Goal: Task Accomplishment & Management: Manage account settings

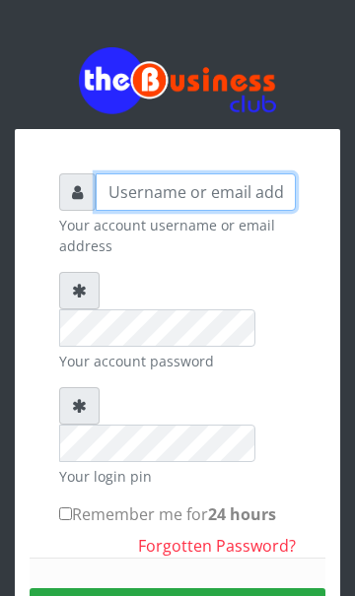
click at [132, 184] on input "text" at bounding box center [196, 191] width 200 height 37
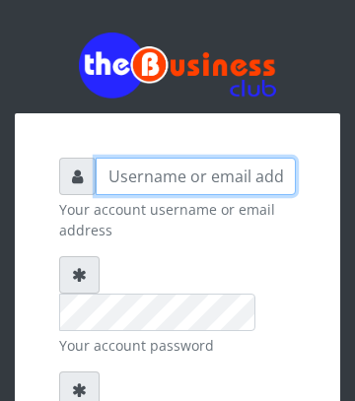
type input "[EMAIL_ADDRESS][DOMAIN_NAME]"
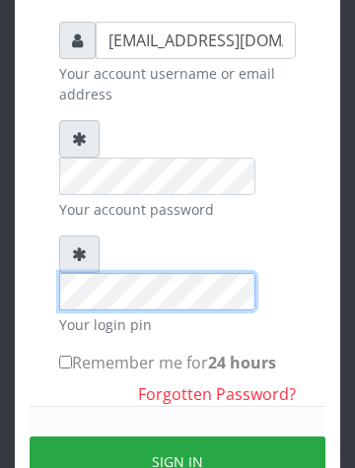
scroll to position [174, 0]
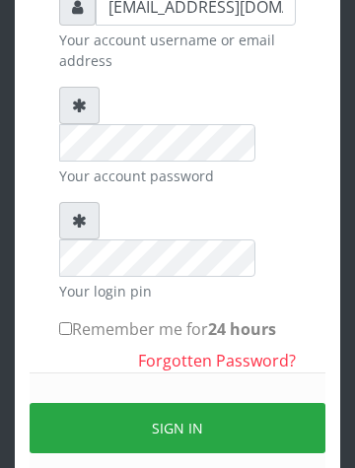
click at [64, 322] on input "Remember me for 24 hours" at bounding box center [65, 328] width 13 height 13
checkbox input "true"
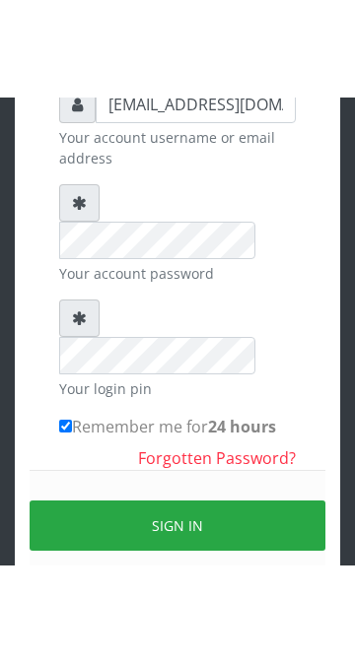
scroll to position [14, 0]
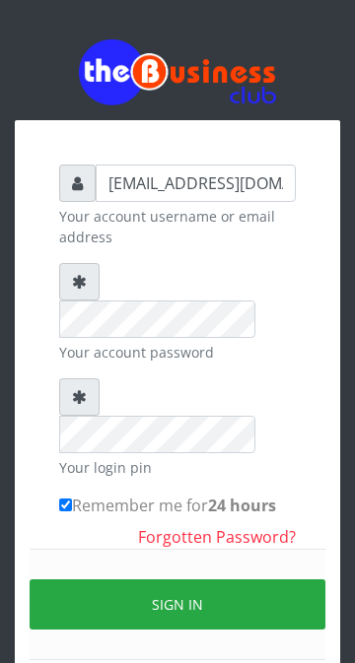
click at [205, 580] on button "Sign in" at bounding box center [178, 605] width 296 height 50
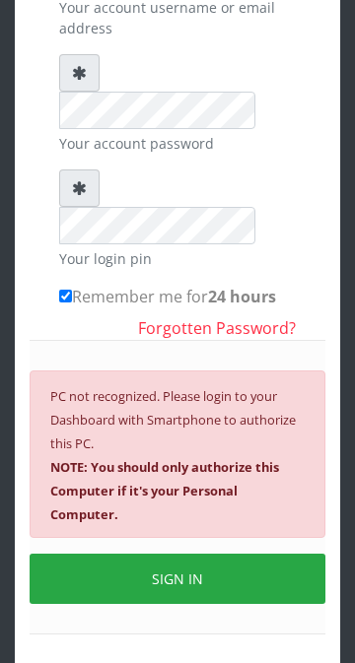
scroll to position [242, 0]
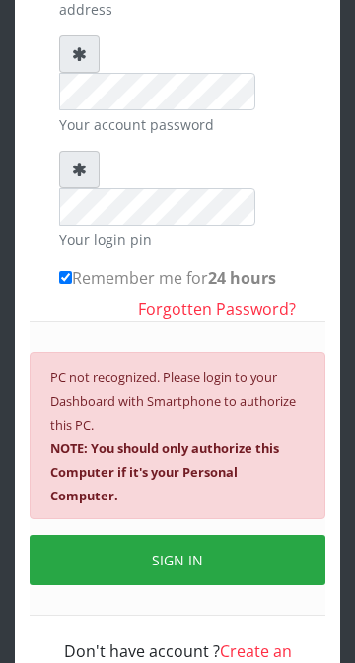
click at [157, 535] on button "SIGN IN" at bounding box center [178, 560] width 296 height 50
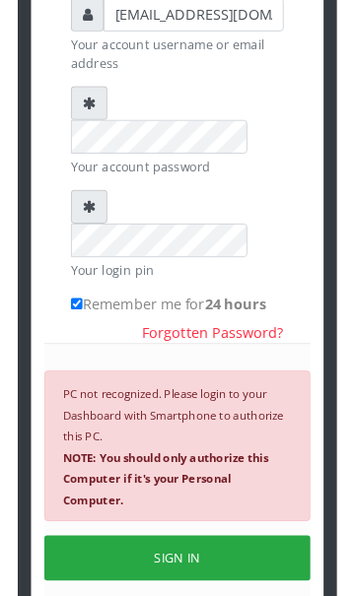
scroll to position [0, 0]
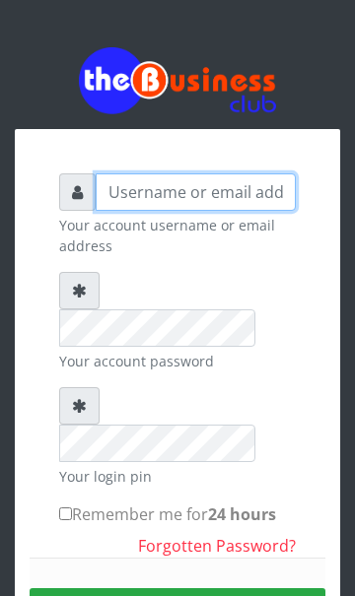
click at [151, 191] on input "text" at bounding box center [196, 191] width 200 height 37
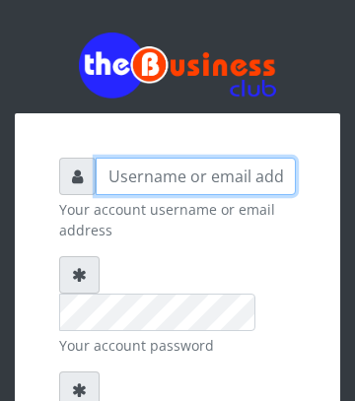
type input "[EMAIL_ADDRESS][DOMAIN_NAME]"
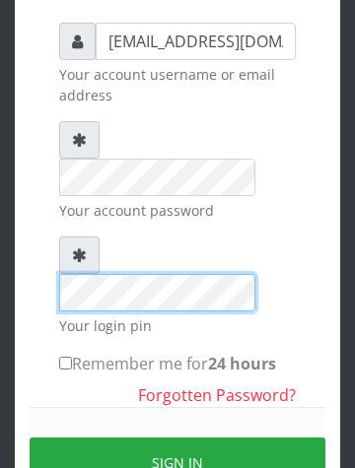
scroll to position [142, 0]
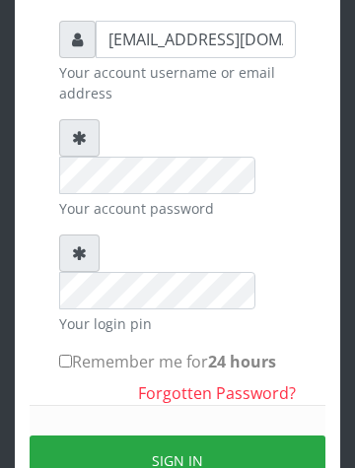
click at [72, 355] on input "Remember me for 24 hours" at bounding box center [65, 361] width 13 height 13
checkbox input "true"
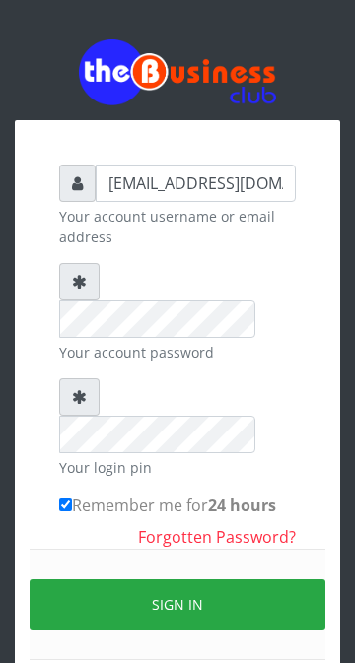
click at [187, 580] on button "Sign in" at bounding box center [178, 605] width 296 height 50
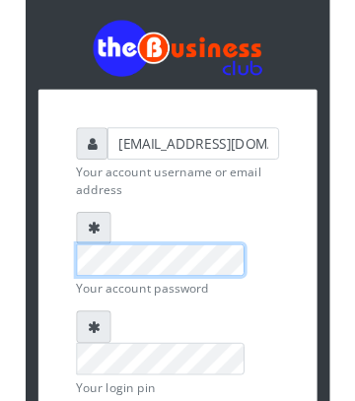
scroll to position [0, 0]
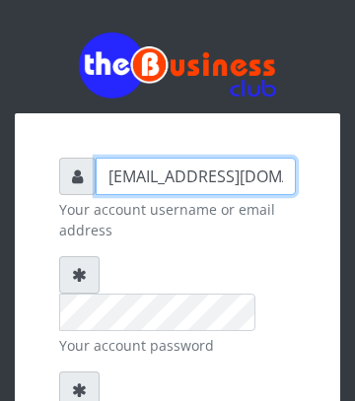
click at [191, 173] on input "[EMAIL_ADDRESS][DOMAIN_NAME]" at bounding box center [196, 176] width 200 height 37
click at [295, 173] on input "[EMAIL_ADDRESS][DOMAIN_NAME]" at bounding box center [196, 176] width 200 height 37
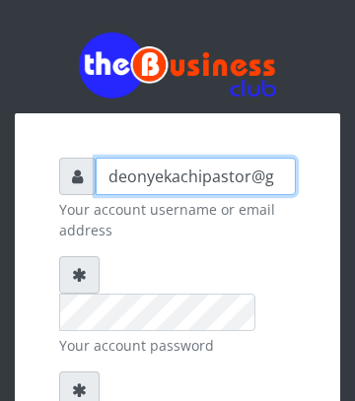
scroll to position [0, 0]
type input "d"
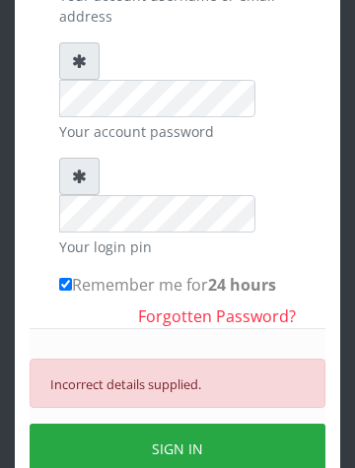
click at [208, 424] on button "SIGN IN" at bounding box center [178, 449] width 296 height 50
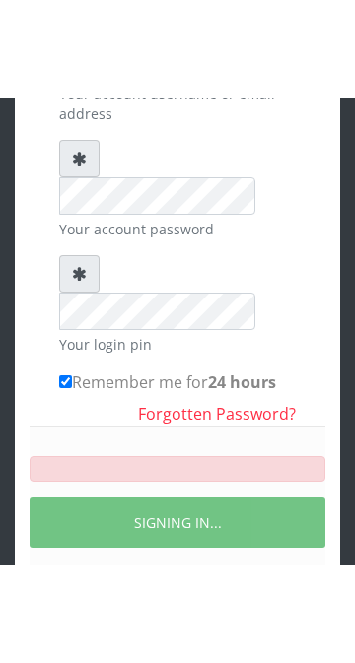
scroll to position [55, 0]
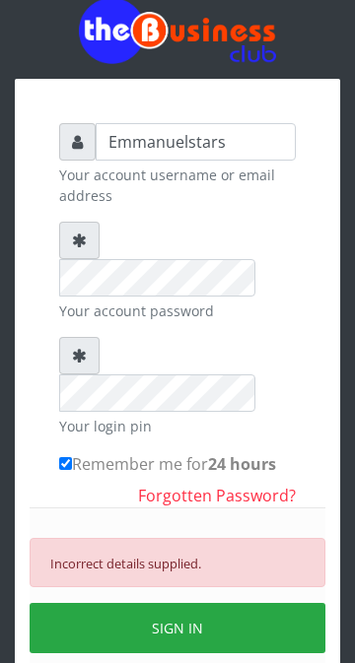
click at [108, 595] on button "SIGN IN" at bounding box center [178, 628] width 296 height 50
click at [92, 595] on button "SIGN IN" at bounding box center [178, 628] width 296 height 50
click at [140, 595] on button "SIGN IN" at bounding box center [178, 628] width 296 height 50
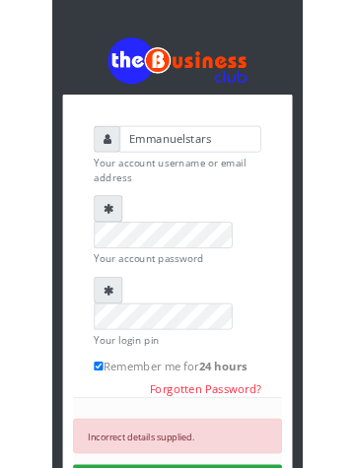
scroll to position [1, 0]
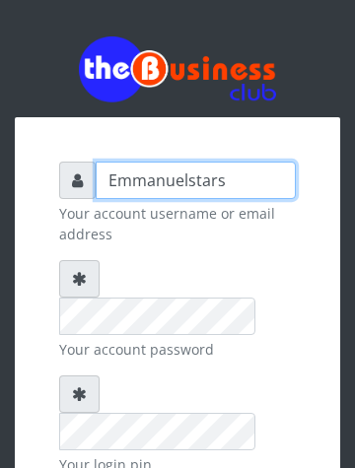
click at [238, 180] on input "Emmanuelstars" at bounding box center [196, 180] width 200 height 37
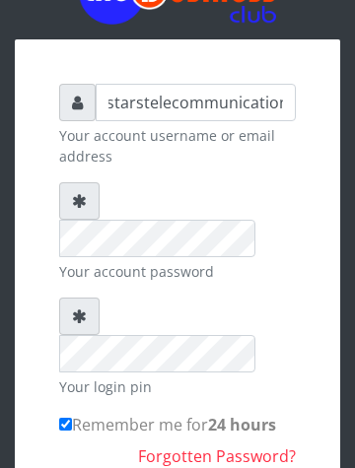
scroll to position [0, 0]
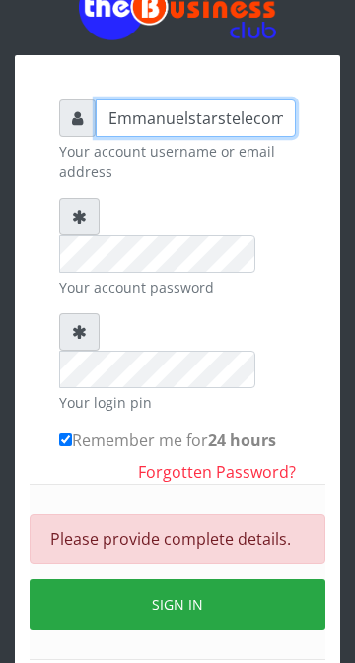
click at [281, 116] on input "Emmanuelstarstelecommunication" at bounding box center [196, 118] width 200 height 37
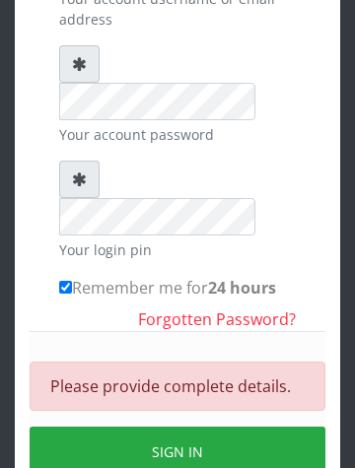
scroll to position [229, 0]
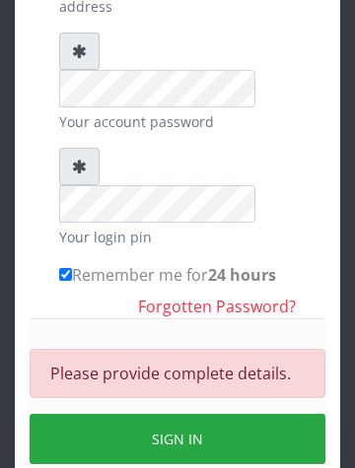
click at [206, 414] on button "SIGN IN" at bounding box center [178, 439] width 296 height 50
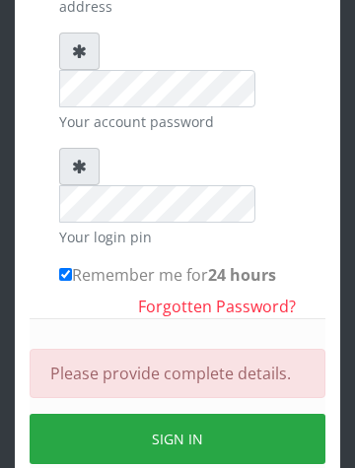
scroll to position [79, 0]
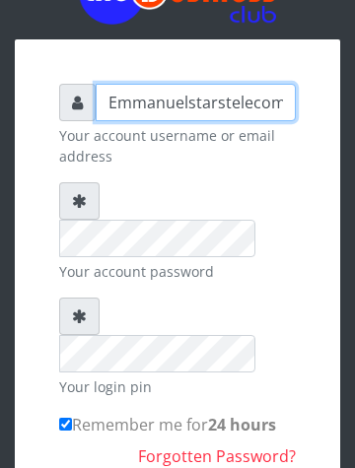
click at [280, 102] on input "Emmanuelstarstelecomsmunication" at bounding box center [196, 102] width 200 height 37
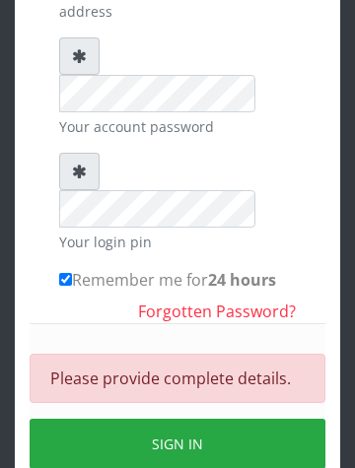
click at [205, 375] on div "Please provide complete details. SIGN IN" at bounding box center [178, 411] width 296 height 176
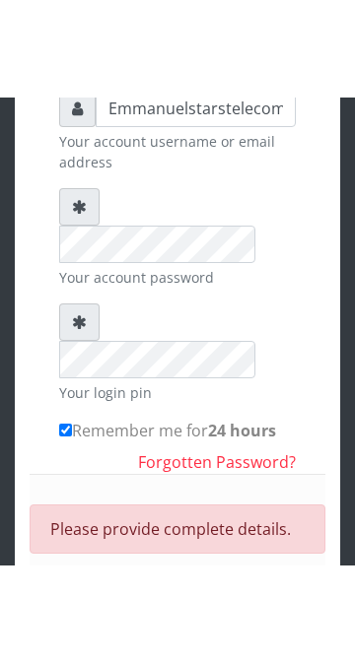
scroll to position [0, 0]
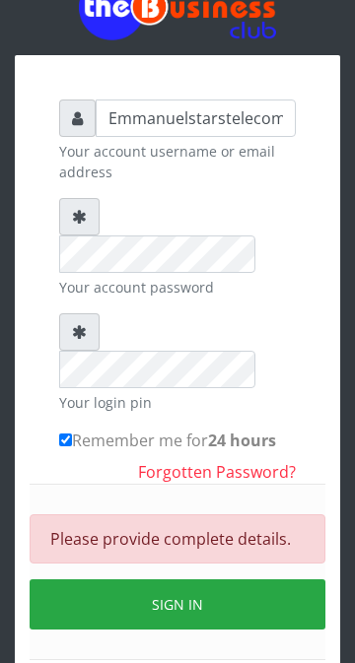
click at [135, 580] on button "SIGN IN" at bounding box center [178, 605] width 296 height 50
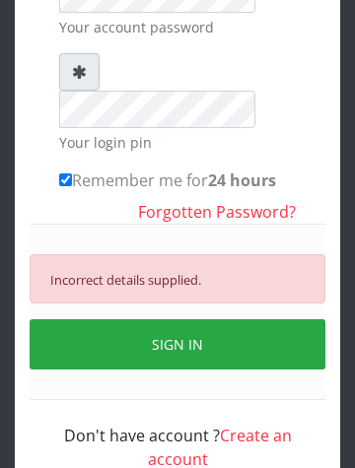
click at [195, 319] on button "SIGN IN" at bounding box center [178, 344] width 296 height 50
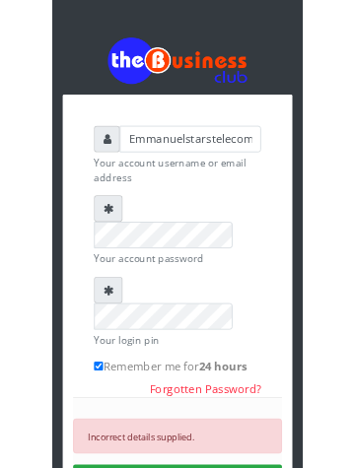
scroll to position [2, 0]
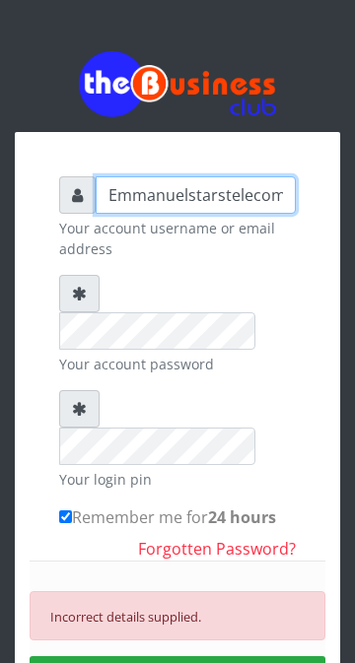
click at [264, 192] on input "Emmanuelstarstelecomsmunication" at bounding box center [196, 194] width 200 height 37
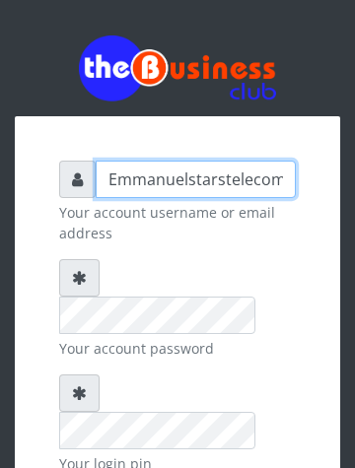
click at [278, 179] on input "Emmanuelstarstelecomsmunication" at bounding box center [196, 179] width 200 height 37
click at [228, 174] on input "smunication" at bounding box center [196, 179] width 200 height 37
type input "s"
type input "[EMAIL_ADDRESS][DOMAIN_NAME]"
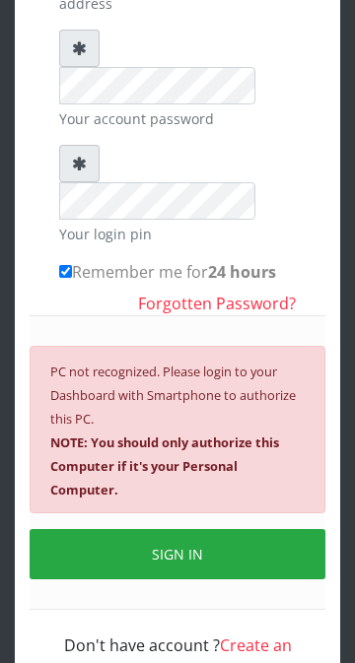
scroll to position [248, 0]
